Goal: Task Accomplishment & Management: Use online tool/utility

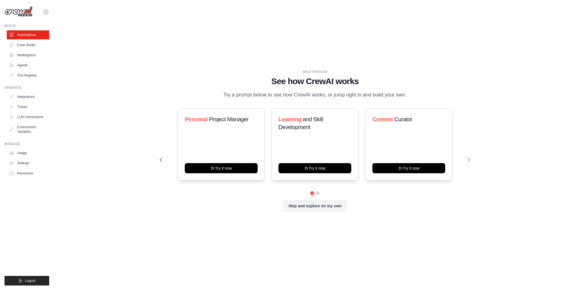
drag, startPoint x: 157, startPoint y: 137, endPoint x: 147, endPoint y: 127, distance: 14.1
click at [156, 134] on div "WALKTHROUGH See how [PERSON_NAME] works Try a prompt below to see how [PERSON_N…" at bounding box center [315, 145] width 324 height 150
drag, startPoint x: 172, startPoint y: 112, endPoint x: 199, endPoint y: 121, distance: 28.1
click at [173, 113] on div "WALKTHROUGH See how [PERSON_NAME] works Try a prompt below to see how [PERSON_N…" at bounding box center [315, 145] width 324 height 150
drag, startPoint x: 198, startPoint y: 121, endPoint x: 240, endPoint y: 145, distance: 48.3
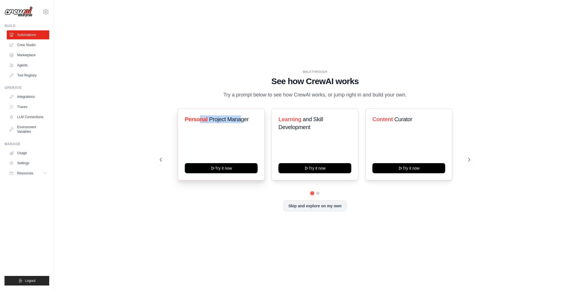
click at [240, 123] on h3 "Personal Project Manager" at bounding box center [221, 119] width 73 height 8
click at [234, 173] on button "Try it now" at bounding box center [221, 168] width 73 height 10
drag, startPoint x: 159, startPoint y: 128, endPoint x: 141, endPoint y: 120, distance: 19.5
click at [157, 128] on div "WALKTHROUGH See how [PERSON_NAME] works Try a prompt below to see how [PERSON_N…" at bounding box center [315, 145] width 324 height 150
click at [27, 47] on link "Crew Studio" at bounding box center [28, 44] width 42 height 9
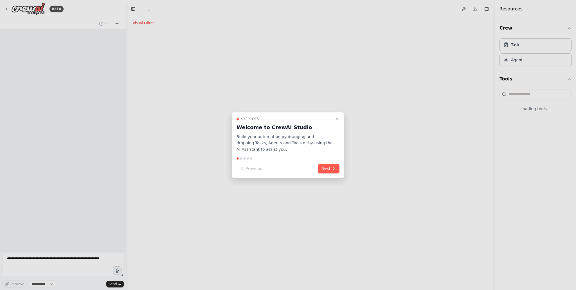
select select "****"
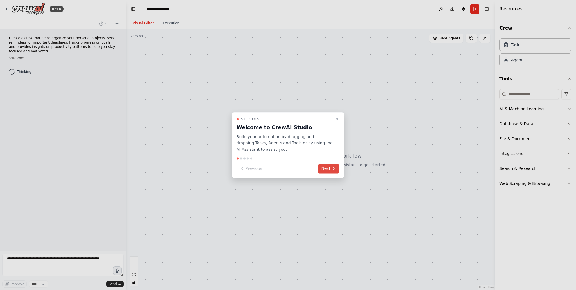
click at [322, 169] on button "Next" at bounding box center [329, 168] width 22 height 9
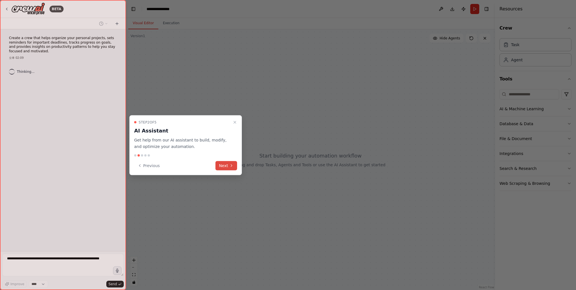
click at [226, 165] on button "Next" at bounding box center [226, 165] width 22 height 9
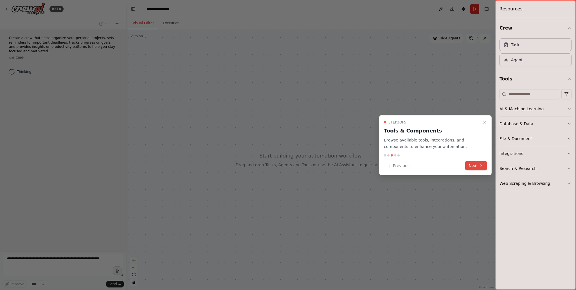
click at [476, 167] on button "Next" at bounding box center [476, 165] width 22 height 9
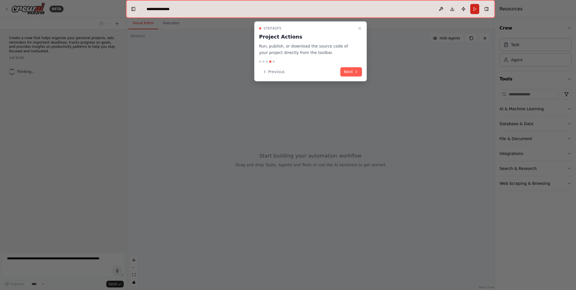
click at [352, 68] on button "Next" at bounding box center [351, 71] width 22 height 9
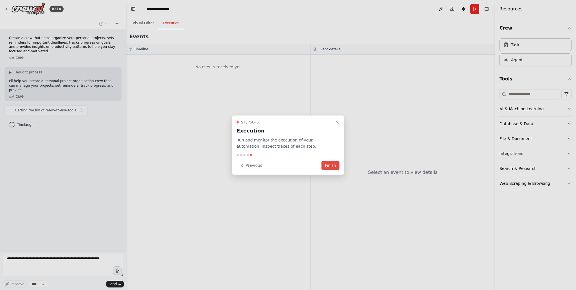
click at [331, 167] on button "Finish" at bounding box center [330, 165] width 18 height 9
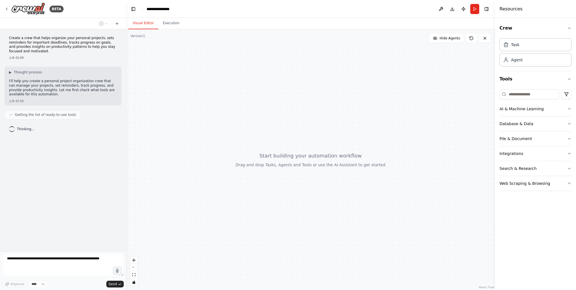
drag, startPoint x: 55, startPoint y: 184, endPoint x: 54, endPoint y: 177, distance: 7.4
click at [55, 184] on div "Create a crew that helps organize your personal projects, sets reminders for im…" at bounding box center [63, 140] width 126 height 222
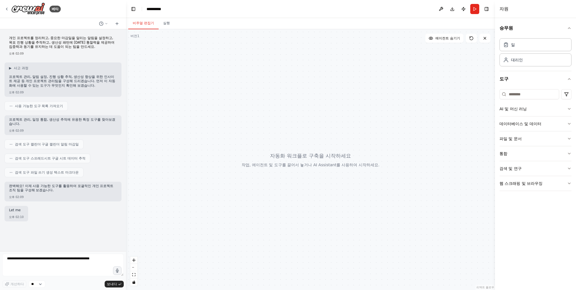
scroll to position [6, 0]
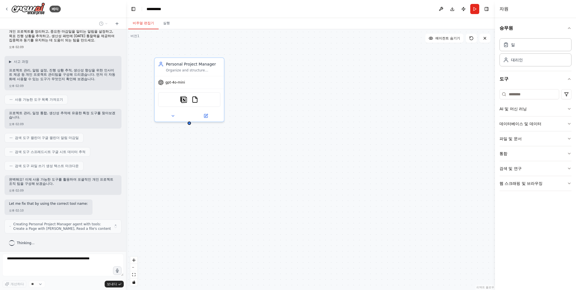
click at [244, 226] on div "Personal Project Manager Organize and structure {user_name}'s personal projects…" at bounding box center [310, 159] width 369 height 261
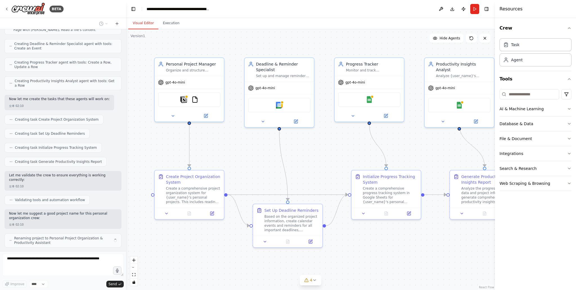
scroll to position [223, 0]
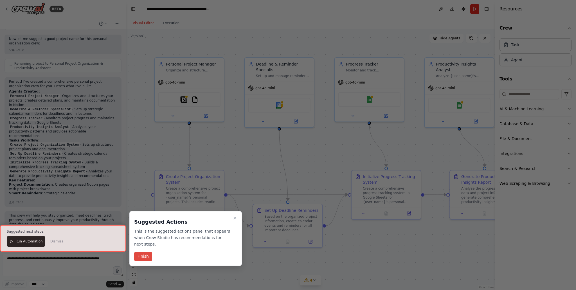
click at [143, 252] on button "Finish" at bounding box center [143, 256] width 18 height 9
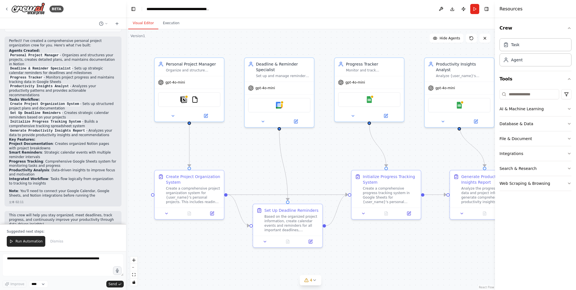
scroll to position [438, 0]
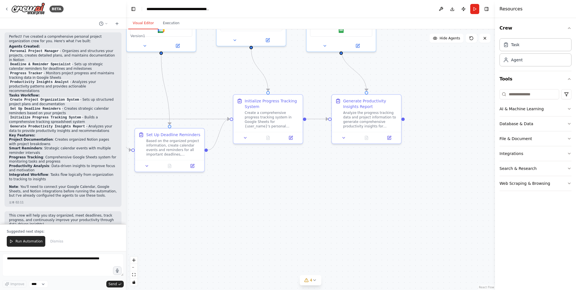
drag, startPoint x: 225, startPoint y: 249, endPoint x: 290, endPoint y: 171, distance: 101.4
click at [107, 173] on div "BETA Create a crew that helps organize your personal projects, sets reminders f…" at bounding box center [288, 145] width 576 height 290
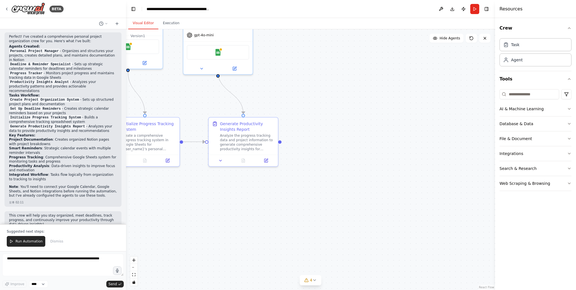
drag, startPoint x: 395, startPoint y: 183, endPoint x: 286, endPoint y: 204, distance: 110.5
click at [284, 204] on div ".deletable-edge-delete-btn { width: 20px; height: 20px; border: 0px solid #ffff…" at bounding box center [310, 159] width 369 height 261
drag, startPoint x: 525, startPoint y: 110, endPoint x: 528, endPoint y: 113, distance: 4.8
click at [525, 109] on div "AI & Machine Learning" at bounding box center [521, 109] width 44 height 6
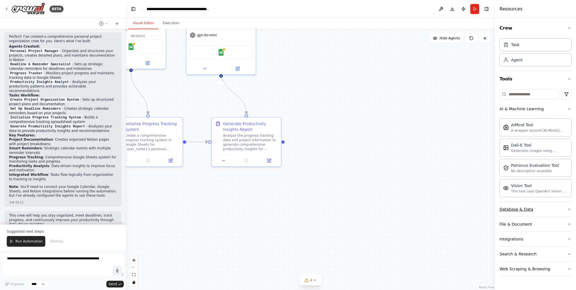
click at [514, 214] on button "Database & Data" at bounding box center [535, 209] width 72 height 15
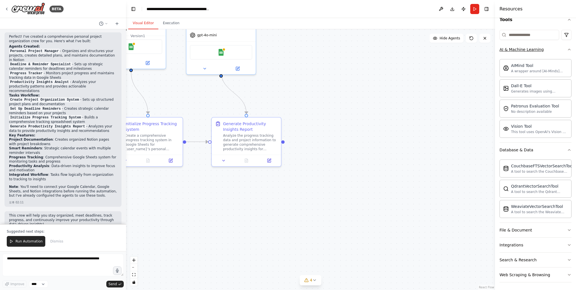
scroll to position [0, 0]
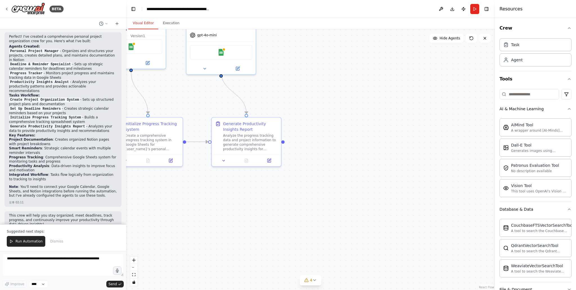
click at [439, 108] on div ".deletable-edge-delete-btn { width: 20px; height: 20px; border: 0px solid #ffff…" at bounding box center [310, 159] width 369 height 261
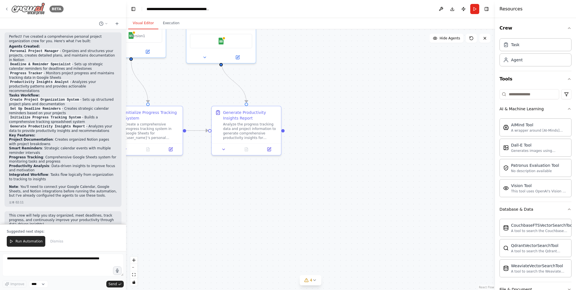
click at [8, 8] on icon at bounding box center [6, 9] width 4 height 4
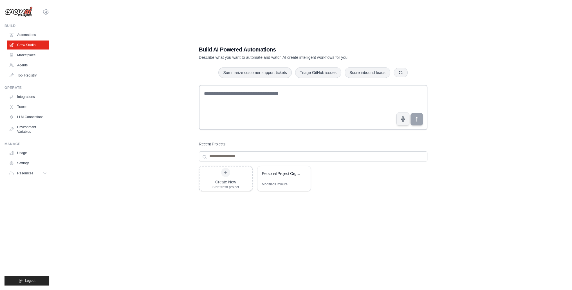
drag, startPoint x: 118, startPoint y: 96, endPoint x: 194, endPoint y: 100, distance: 75.7
click at [118, 96] on div "Build AI Powered Automations Describe what you want to automate and watch AI cr…" at bounding box center [313, 151] width 500 height 290
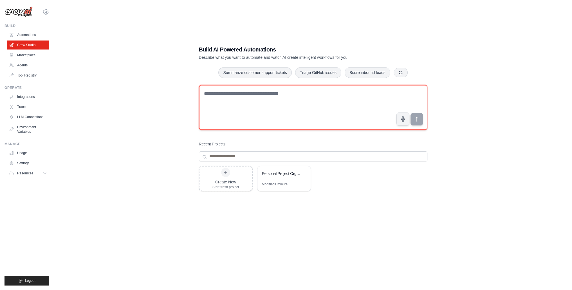
click at [263, 109] on textarea at bounding box center [313, 107] width 228 height 45
type textarea "*"
type textarea "**********"
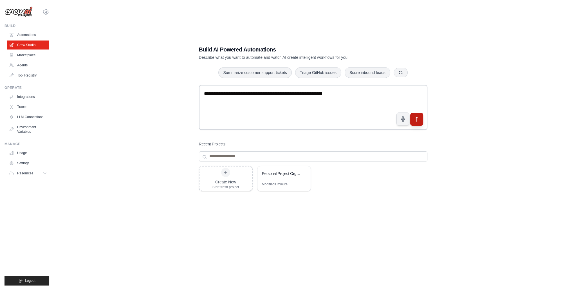
click at [418, 116] on icon "submit" at bounding box center [416, 119] width 6 height 6
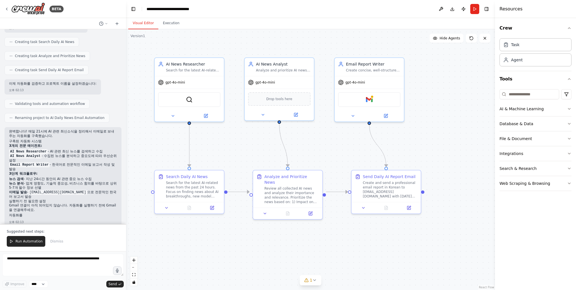
scroll to position [261, 0]
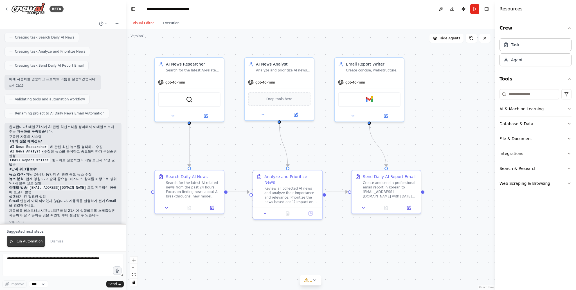
click at [20, 241] on span "Run Automation" at bounding box center [28, 241] width 27 height 4
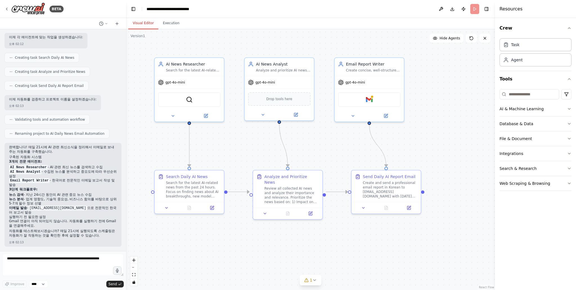
scroll to position [234, 0]
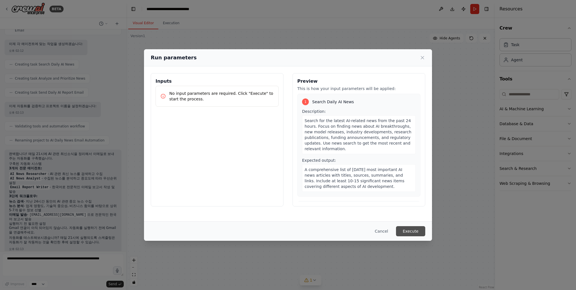
click at [406, 231] on button "Execute" at bounding box center [410, 231] width 29 height 10
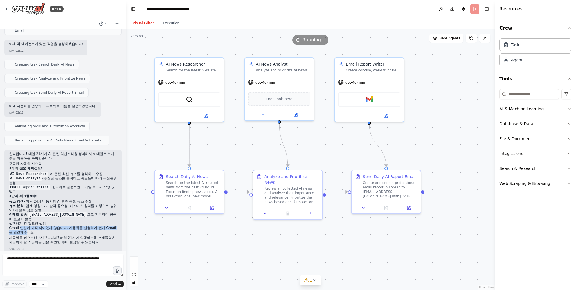
drag, startPoint x: 20, startPoint y: 220, endPoint x: 37, endPoint y: 228, distance: 18.7
click at [37, 228] on p "Gmail 연결이 아직 되어있지 않습니다. 자동화를 실행하기 전에 Gmail을 연결해주세요." at bounding box center [63, 230] width 108 height 9
click at [42, 236] on p "자동화를 테스트해보시겠습니까? 매일 21시에 실행되도록 스케줄링은 자동화가 잘 작동하는 것을 확인한 후에 설정할 수 있습니다." at bounding box center [63, 240] width 108 height 9
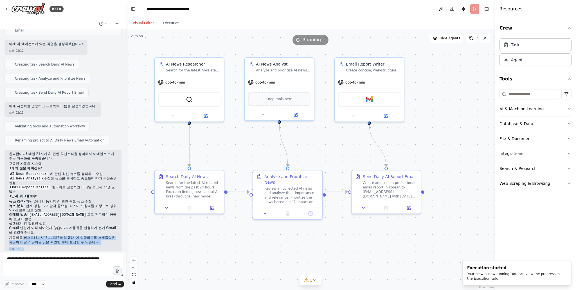
drag, startPoint x: 21, startPoint y: 229, endPoint x: 51, endPoint y: 242, distance: 32.3
click at [51, 242] on div "완벽합니다! 매일 21시에 AI 관련 최신소식을 정리해서 이메일로 보내주는 자동화를 구축했습니다. 구축된 자동화 시스템 3개의 전문 에이전트:…" at bounding box center [62, 202] width 117 height 104
click at [29, 237] on p "자동화를 테스트해보시겠습니까? 매일 21시에 실행되도록 스케줄링은 자동화가 잘 작동하는 것을 확인한 후에 설정할 수 있습니다." at bounding box center [63, 240] width 108 height 9
click at [18, 187] on li "Email Report Writer - 한국어로 전문적인 이메일 보고서 작성 및 발송" at bounding box center [63, 189] width 108 height 9
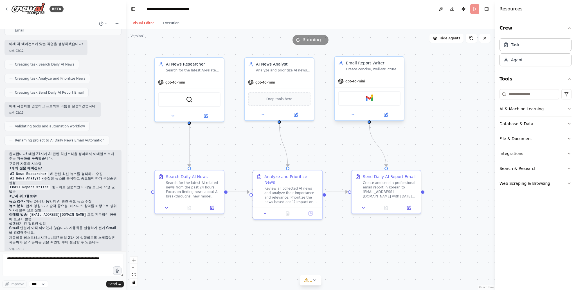
click at [363, 101] on div "Gmail" at bounding box center [369, 98] width 62 height 15
click at [385, 114] on icon at bounding box center [385, 114] width 3 height 3
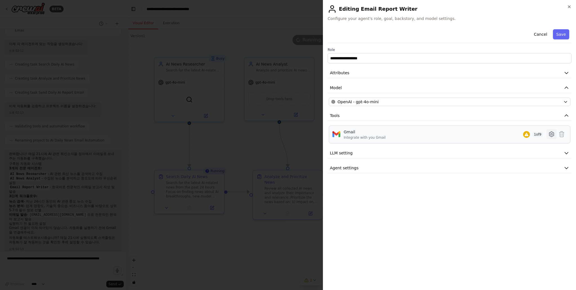
click at [553, 134] on icon at bounding box center [551, 134] width 7 height 7
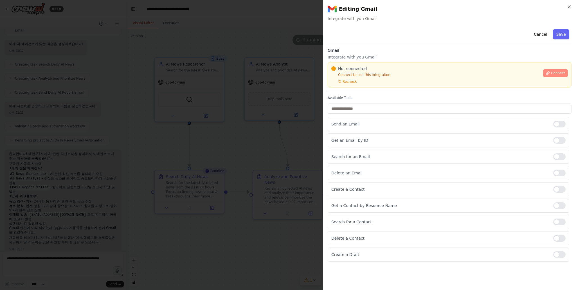
click at [555, 75] on span "Connect" at bounding box center [558, 73] width 14 height 4
click at [350, 96] on label "Available Tools" at bounding box center [450, 98] width 244 height 4
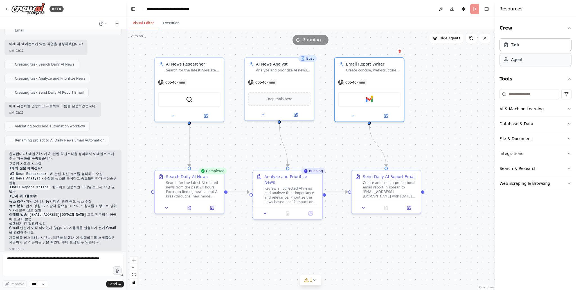
click at [534, 60] on div "Agent" at bounding box center [535, 59] width 72 height 13
click at [535, 48] on div "Task" at bounding box center [535, 44] width 72 height 13
click at [520, 68] on div "Task Agent" at bounding box center [535, 53] width 72 height 35
drag, startPoint x: 82, startPoint y: 206, endPoint x: 84, endPoint y: 219, distance: 13.7
click at [84, 219] on div "완벽합니다! 매일 21시에 AI 관련 최신소식을 정리해서 이메일로 보내주는 자동화를 구축했습니다. 구축된 자동화 시스템 3개의 전문 에이전트:…" at bounding box center [63, 199] width 108 height 94
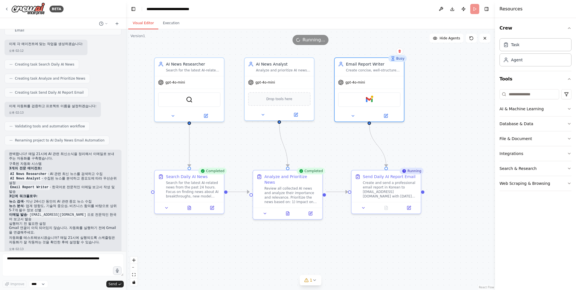
drag, startPoint x: 80, startPoint y: 234, endPoint x: 76, endPoint y: 238, distance: 5.4
click at [80, 236] on p "자동화를 테스트해보시겠습니까? 매일 21시에 실행되도록 스케줄링은 자동화가 잘 작동하는 것을 확인한 후에 설정할 수 있습니다." at bounding box center [63, 240] width 108 height 9
click at [57, 265] on textarea at bounding box center [62, 265] width 121 height 22
type textarea "*"
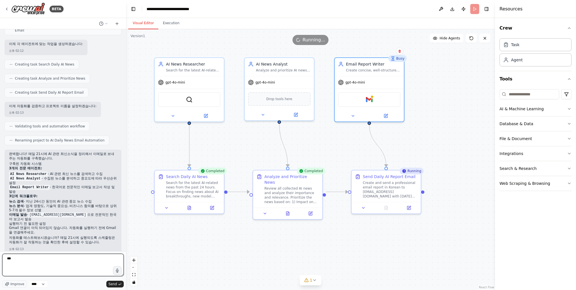
scroll to position [261, 0]
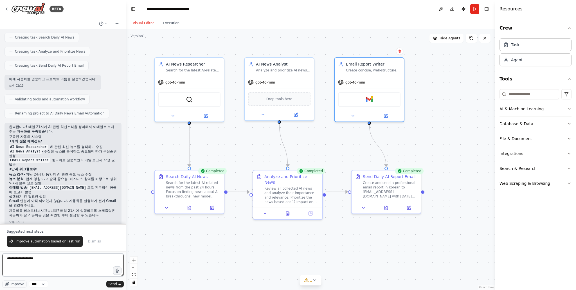
type textarea "**********"
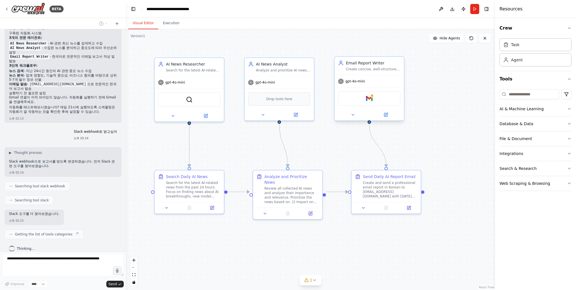
scroll to position [364, 0]
click at [377, 98] on div "Gmail" at bounding box center [369, 98] width 62 height 15
click at [388, 114] on icon at bounding box center [386, 114] width 4 height 4
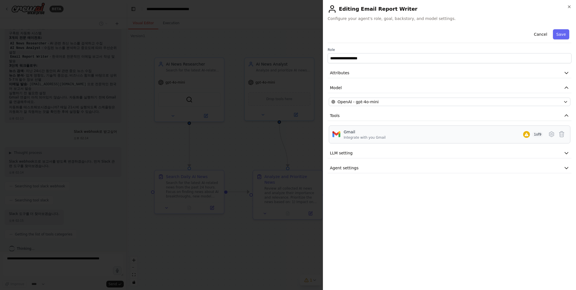
scroll to position [379, 0]
click at [552, 132] on icon at bounding box center [551, 134] width 7 height 7
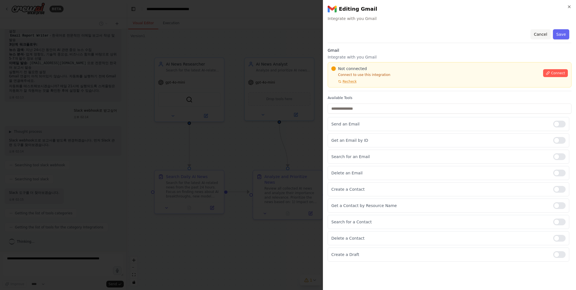
click at [540, 34] on button "Cancel" at bounding box center [540, 34] width 20 height 10
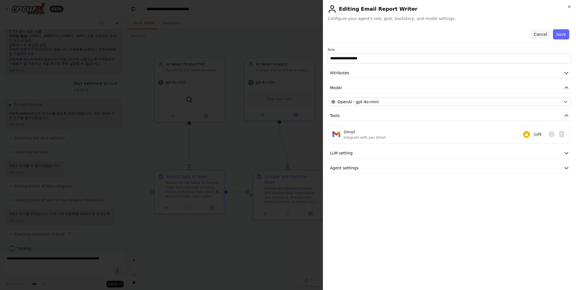
scroll to position [417, 0]
click at [391, 102] on div "OpenAI - gpt-4o-mini" at bounding box center [446, 102] width 230 height 6
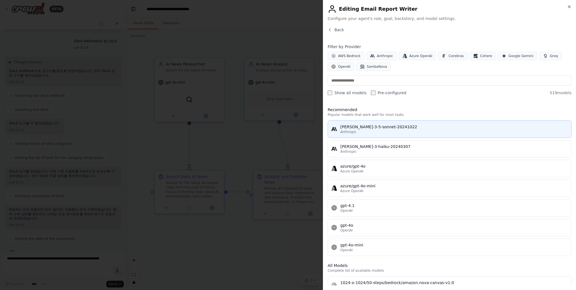
scroll to position [459, 0]
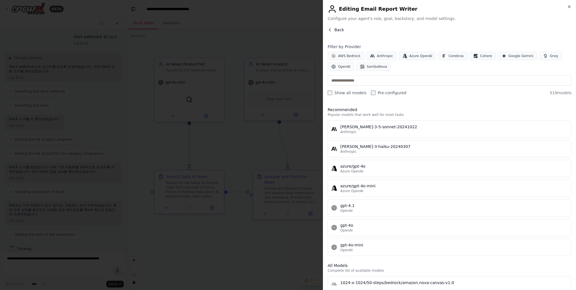
click at [334, 30] on span "Back" at bounding box center [339, 30] width 10 height 6
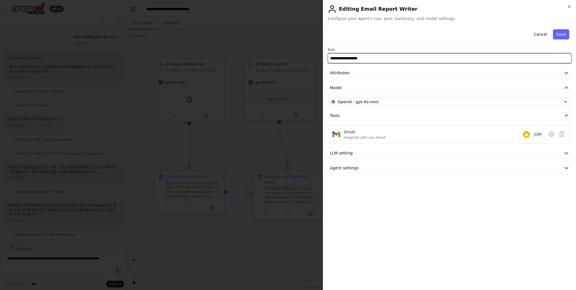
drag, startPoint x: 342, startPoint y: 60, endPoint x: 346, endPoint y: 60, distance: 3.7
click at [343, 60] on input "**********" at bounding box center [450, 58] width 244 height 10
drag, startPoint x: 366, startPoint y: 58, endPoint x: 366, endPoint y: 45, distance: 12.9
click at [366, 57] on input "**********" at bounding box center [450, 58] width 244 height 10
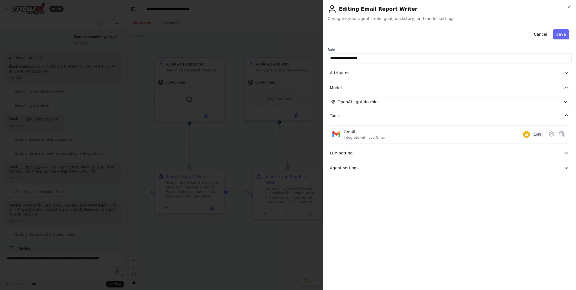
click at [371, 37] on div "Cancel Save" at bounding box center [450, 35] width 244 height 16
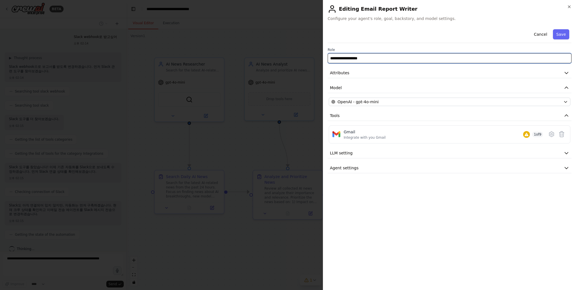
click at [379, 57] on input "**********" at bounding box center [450, 58] width 244 height 10
type input "**********"
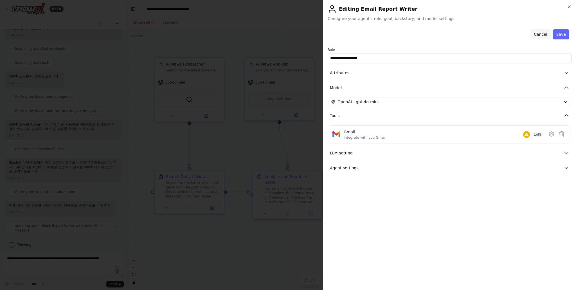
scroll to position [502, 0]
click at [542, 35] on button "Cancel" at bounding box center [540, 34] width 20 height 10
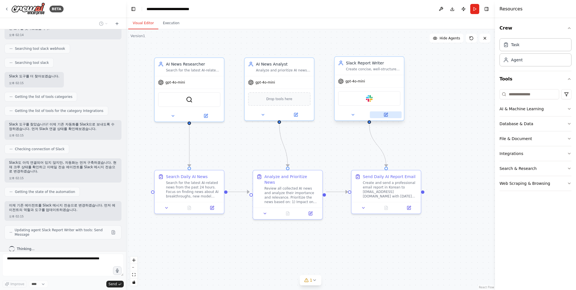
click at [384, 115] on icon at bounding box center [385, 114] width 3 height 3
click at [382, 117] on button at bounding box center [386, 114] width 32 height 7
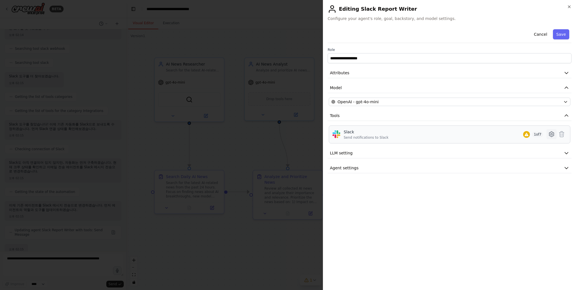
scroll to position [536, 0]
click at [551, 133] on icon at bounding box center [551, 134] width 7 height 7
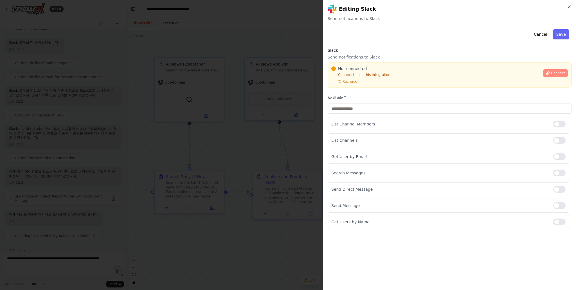
click at [557, 73] on span "Connect" at bounding box center [558, 73] width 14 height 4
click at [354, 99] on label "Available Tools" at bounding box center [450, 98] width 244 height 4
click at [356, 100] on div "Available Tools List Channel Members List Channels Get User by Email Search Mes…" at bounding box center [450, 162] width 244 height 133
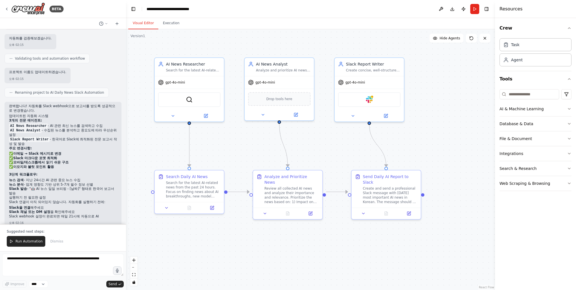
scroll to position [753, 0]
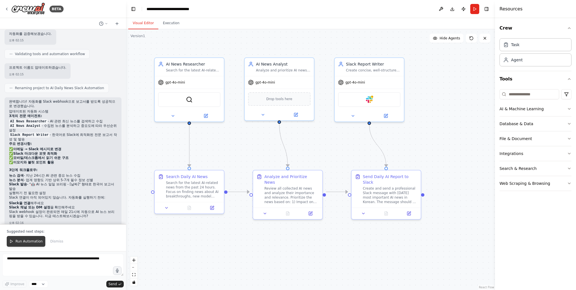
click at [24, 242] on span "Run Automation" at bounding box center [28, 241] width 27 height 4
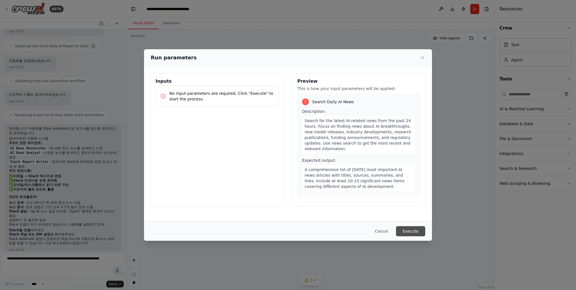
drag, startPoint x: 409, startPoint y: 233, endPoint x: 358, endPoint y: 224, distance: 51.7
click at [409, 233] on button "Execute" at bounding box center [410, 231] width 29 height 10
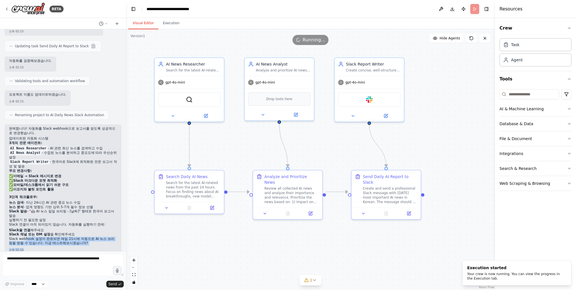
drag, startPoint x: 24, startPoint y: 230, endPoint x: 43, endPoint y: 244, distance: 23.3
click at [43, 244] on div "완벽합니다! 자동화를 Slack webhook으로 보고서를 받도록 성공적으로 변경했습니다. 업데이트된 자동화 시스템 3개의 전문 에이전트: A…" at bounding box center [62, 189] width 117 height 130
drag, startPoint x: 24, startPoint y: 224, endPoint x: 29, endPoint y: 228, distance: 6.8
click at [29, 228] on ol "Slack을 연결 해주세요 Slack 채널 또는 DM 설정 을 확인해주세요" at bounding box center [63, 232] width 108 height 9
click at [49, 237] on p "Slack webhook 설정이 완료되면 매일 21시에 자동으로 AI 뉴스 브리핑을 받을 수 있습니다. 지금 테스트해보시겠습니까?" at bounding box center [63, 241] width 108 height 9
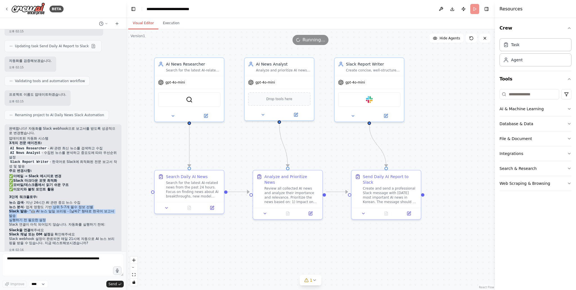
drag, startPoint x: 49, startPoint y: 201, endPoint x: 67, endPoint y: 233, distance: 36.1
click at [62, 219] on div "완벽합니다! 자동화를 Slack webhook으로 보고서를 받도록 성공적으로 변경했습니다. 업데이트된 자동화 시스템 3개의 전문 에이전트: A…" at bounding box center [63, 187] width 108 height 120
drag, startPoint x: 67, startPoint y: 233, endPoint x: 2, endPoint y: 232, distance: 65.2
click at [67, 237] on p "Slack webhook 설정이 완료되면 매일 21시에 자동으로 AI 뉴스 브리핑을 받을 수 있습니다. 지금 테스트해보시겠습니까?" at bounding box center [63, 241] width 108 height 9
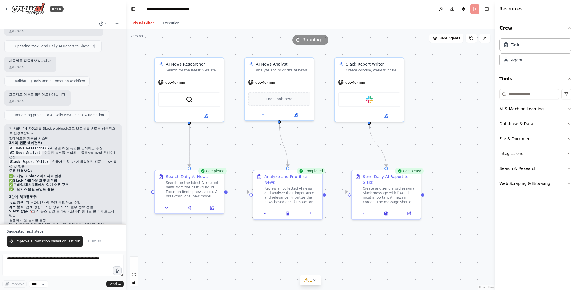
scroll to position [753, 0]
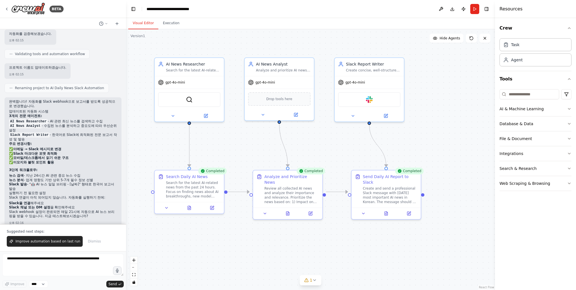
drag, startPoint x: 207, startPoint y: 248, endPoint x: 170, endPoint y: 254, distance: 37.3
click at [207, 248] on div ".deletable-edge-delete-btn { width: 20px; height: 20px; border: 0px solid #ffff…" at bounding box center [310, 159] width 369 height 261
